Goal: Download file/media

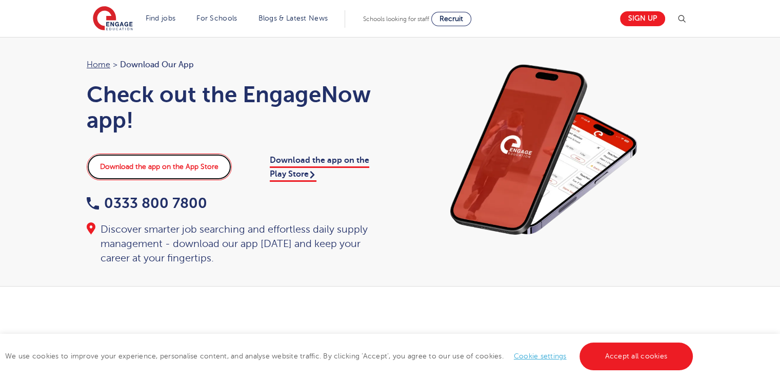
click at [182, 168] on link "Download the app on the App Store" at bounding box center [159, 166] width 145 height 27
click at [201, 169] on link "Download the app on the App Store" at bounding box center [159, 166] width 145 height 27
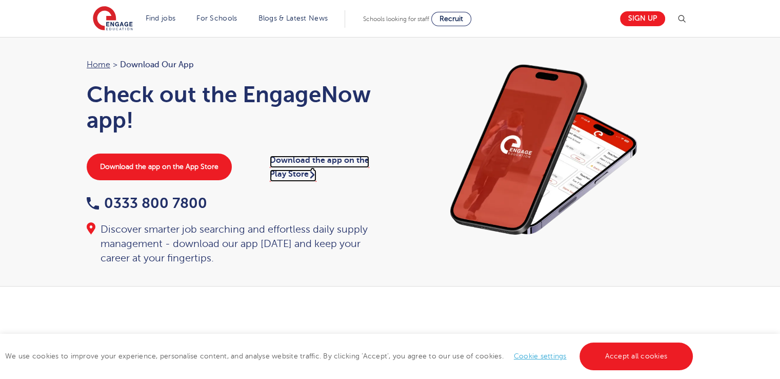
click at [295, 166] on link "Download the app on the Play Store" at bounding box center [320, 168] width 100 height 26
click at [300, 171] on link "Download the app on the Play Store" at bounding box center [320, 168] width 100 height 26
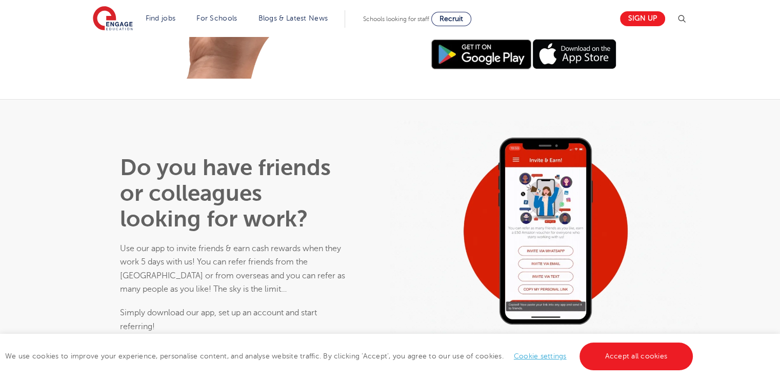
scroll to position [532, 0]
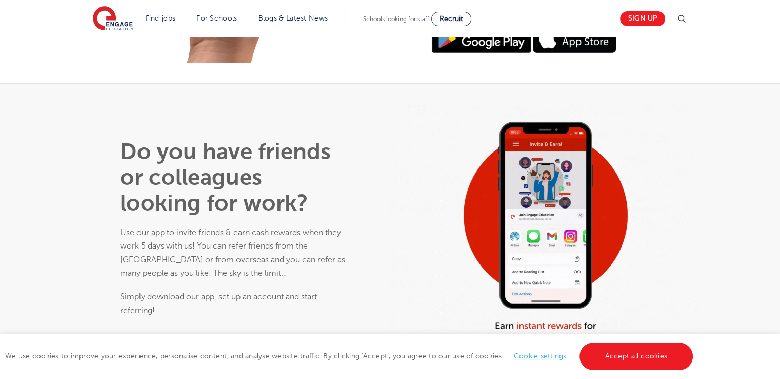
click at [470, 53] on img at bounding box center [482, 39] width 100 height 30
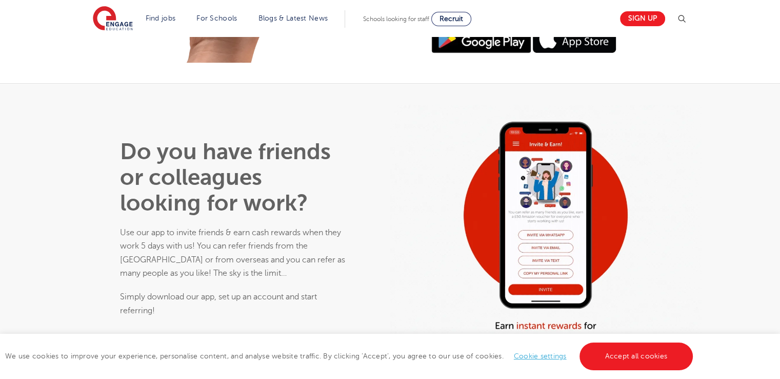
click at [475, 42] on img at bounding box center [482, 39] width 100 height 30
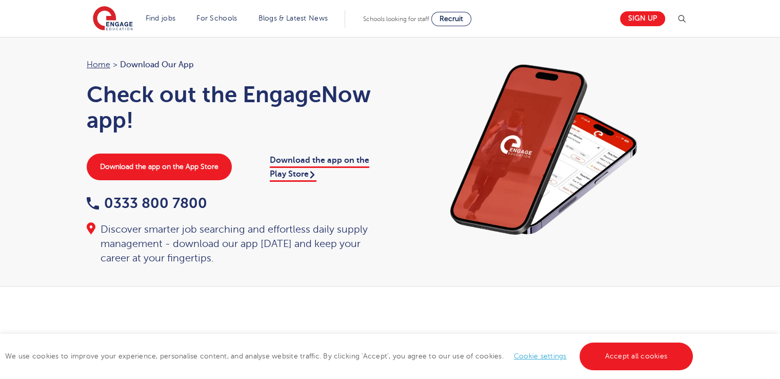
click at [295, 168] on div "Download the app on the Play Store" at bounding box center [325, 166] width 131 height 27
click at [308, 159] on link "Download the app on the Play Store" at bounding box center [320, 168] width 100 height 26
click at [655, 17] on link "Sign up" at bounding box center [642, 18] width 45 height 15
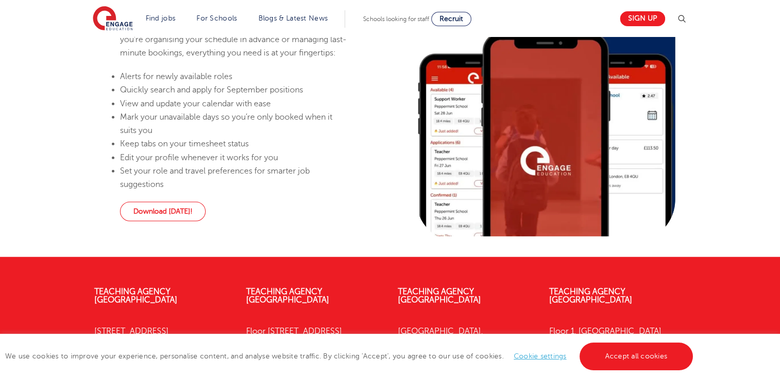
scroll to position [695, 0]
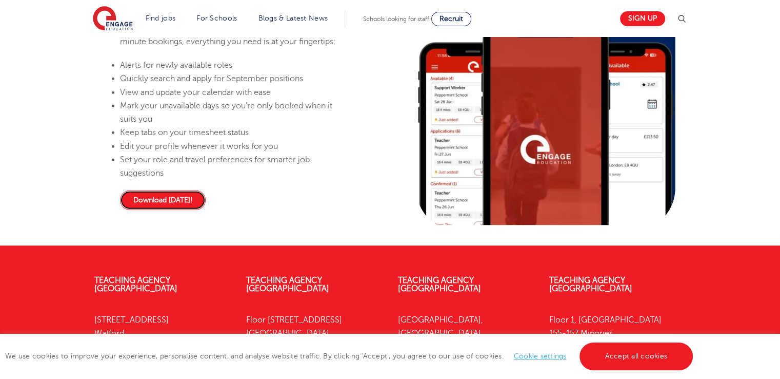
click at [162, 206] on link "Download today!" at bounding box center [163, 199] width 86 height 19
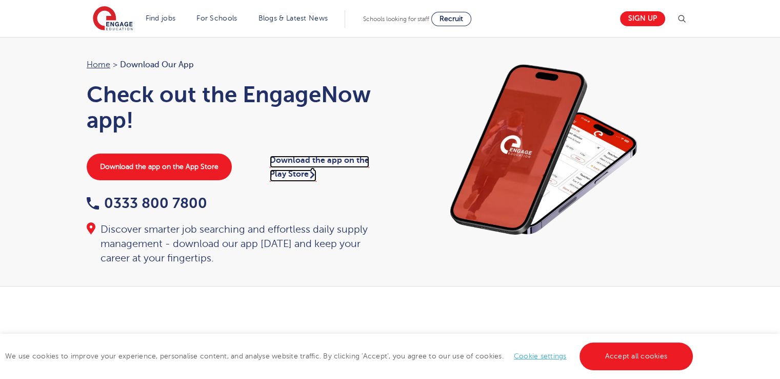
click at [300, 171] on link "Download the app on the Play Store" at bounding box center [320, 168] width 100 height 26
click at [286, 170] on link "Download the app on the Play Store" at bounding box center [320, 168] width 100 height 26
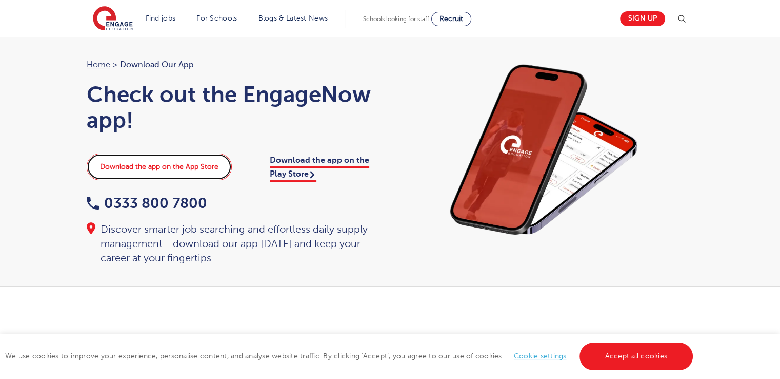
click at [188, 170] on link "Download the app on the App Store" at bounding box center [159, 166] width 145 height 27
click at [183, 162] on link "Download the app on the App Store" at bounding box center [159, 166] width 145 height 27
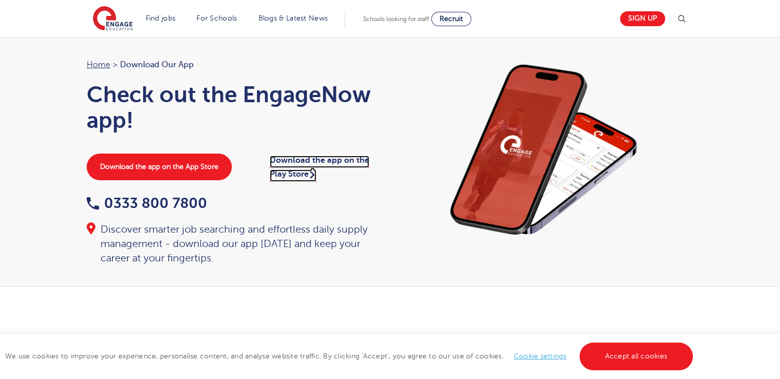
click at [302, 173] on link "Download the app on the Play Store" at bounding box center [320, 168] width 100 height 26
click at [296, 175] on link "Download the app on the Play Store" at bounding box center [320, 168] width 100 height 26
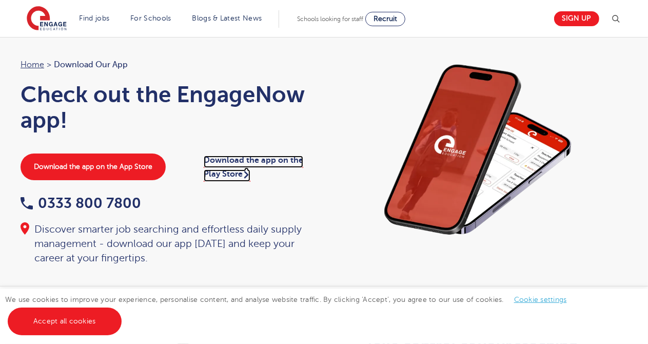
click at [234, 169] on link "Download the app on the Play Store" at bounding box center [254, 168] width 100 height 26
